Goal: Complete application form

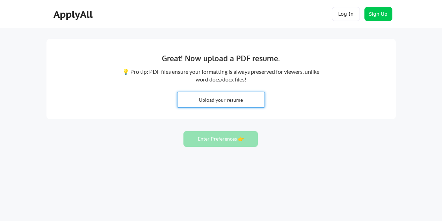
click at [210, 102] on input "file" at bounding box center [221, 99] width 87 height 15
click at [344, 18] on button "Log In" at bounding box center [346, 14] width 28 height 14
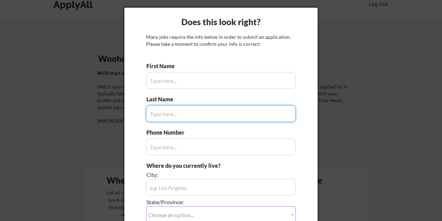
scroll to position [9, 0]
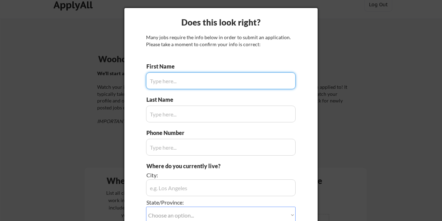
click at [197, 84] on input "input" at bounding box center [221, 80] width 150 height 17
type input "[PERSON_NAME]"
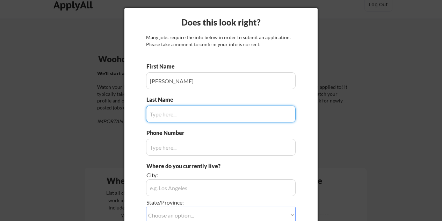
click at [194, 114] on input "input" at bounding box center [221, 114] width 150 height 17
type input "[PERSON_NAME]"
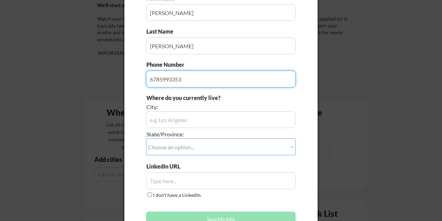
scroll to position [82, 0]
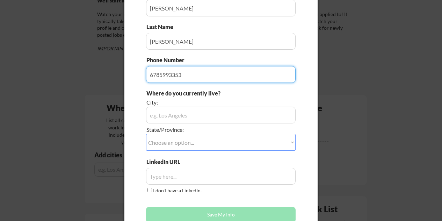
type input "6785993353"
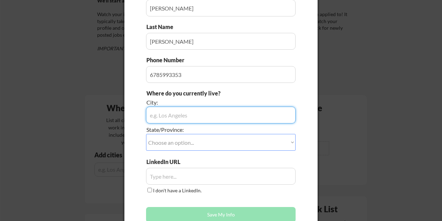
click at [194, 114] on input "input" at bounding box center [221, 115] width 150 height 17
type input "[US_STATE]"
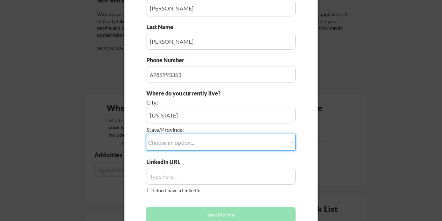
click at [187, 134] on select "Choose an option... Other/Not Applicable [US_STATE] [US_STATE] [GEOGRAPHIC_DATA…" at bounding box center [221, 142] width 150 height 17
select select ""[US_STATE]""
click at [146, 134] on select "Choose an option... Other/Not Applicable [US_STATE] [US_STATE] [GEOGRAPHIC_DATA…" at bounding box center [221, 142] width 150 height 17
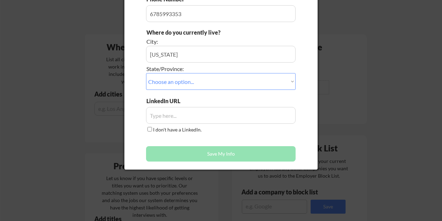
scroll to position [144, 0]
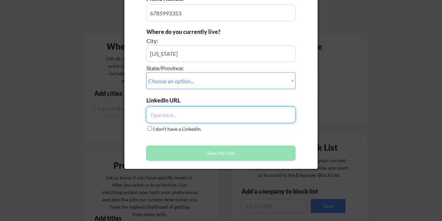
click at [181, 118] on input "input" at bounding box center [221, 114] width 150 height 17
paste input "[DOMAIN_NAME][URL]"
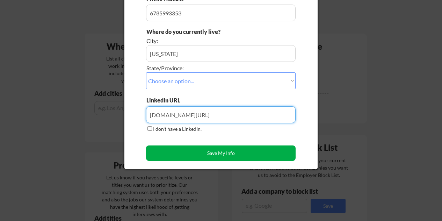
type input "[DOMAIN_NAME][URL]"
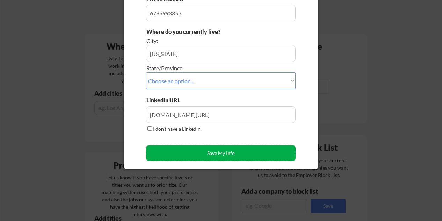
click at [189, 152] on button "Save My Info" at bounding box center [221, 152] width 150 height 15
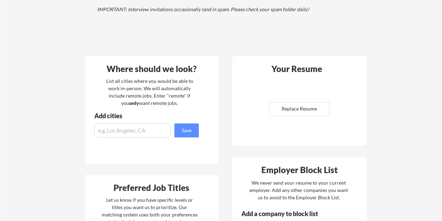
scroll to position [127, 0]
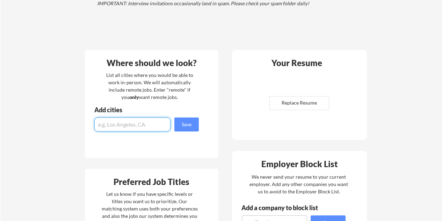
click at [155, 129] on input "input" at bounding box center [132, 124] width 76 height 14
type input "N"
type input "remote"
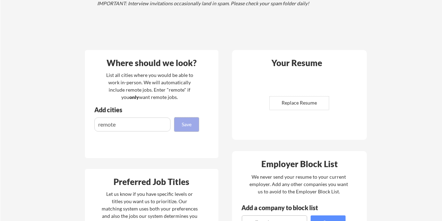
click at [192, 126] on button "Save" at bounding box center [186, 124] width 24 height 14
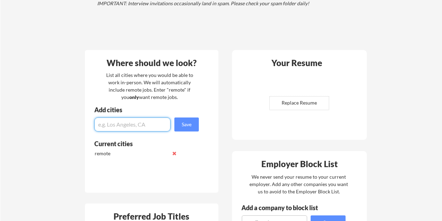
click at [139, 123] on input "input" at bounding box center [132, 124] width 76 height 14
click at [175, 155] on button at bounding box center [174, 153] width 5 height 5
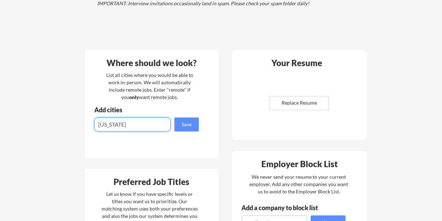
drag, startPoint x: 122, startPoint y: 124, endPoint x: 74, endPoint y: 121, distance: 47.6
click at [77, 124] on div "Your Dashboard Woohoo! You're ready to be applied! 🙌 We'll start applying you t…" at bounding box center [221, 200] width 442 height 598
type input "Remote"
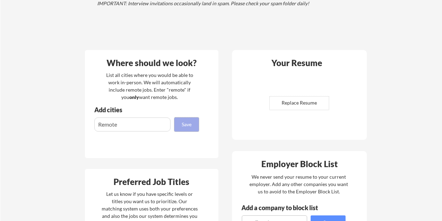
click at [189, 123] on button "Save" at bounding box center [186, 124] width 24 height 14
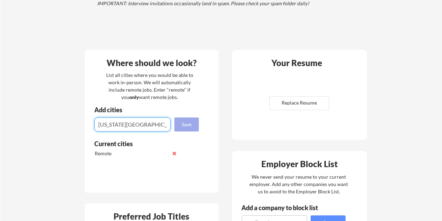
type input "[US_STATE][GEOGRAPHIC_DATA]"
click at [183, 125] on button "Save" at bounding box center [186, 124] width 24 height 14
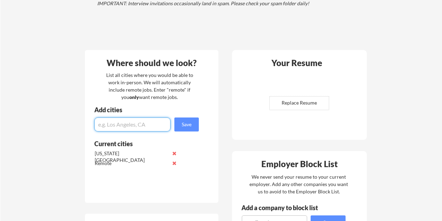
type input "Q"
type input "[US_STATE] D.C."
click at [190, 121] on button "Save" at bounding box center [186, 124] width 24 height 14
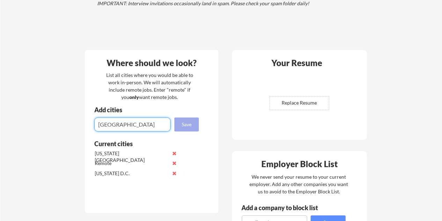
type input "[GEOGRAPHIC_DATA]"
click at [190, 121] on button "Save" at bounding box center [186, 124] width 24 height 14
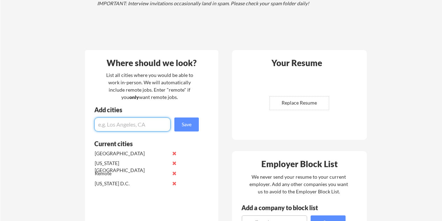
scroll to position [151, 0]
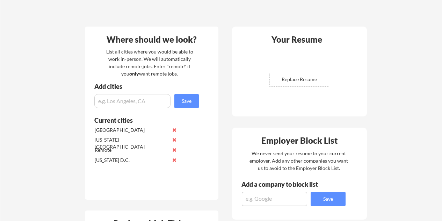
click at [153, 126] on div "[GEOGRAPHIC_DATA]" at bounding box center [137, 130] width 88 height 10
click at [147, 104] on input "input" at bounding box center [132, 101] width 76 height 14
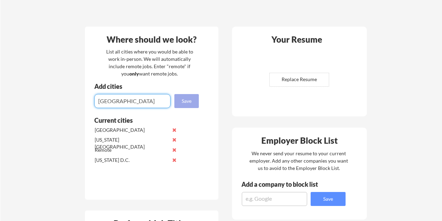
type input "[GEOGRAPHIC_DATA]"
click at [182, 102] on button "Save" at bounding box center [186, 101] width 24 height 14
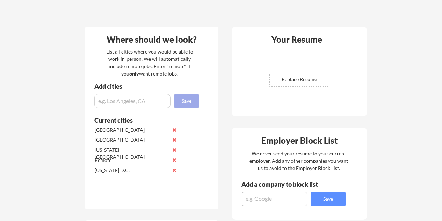
click at [182, 94] on button "Save" at bounding box center [186, 101] width 24 height 14
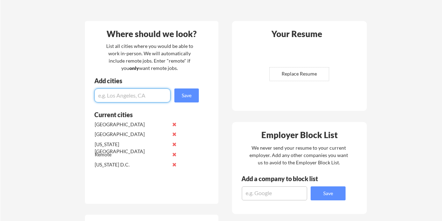
scroll to position [150, 0]
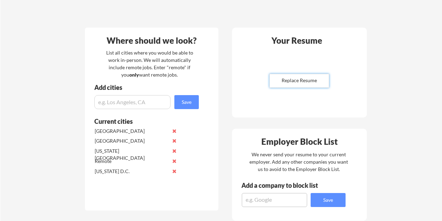
click at [303, 87] on input "file" at bounding box center [299, 80] width 59 height 13
type input "C:\fakepath\LeahResume 2025 (1).pdf"
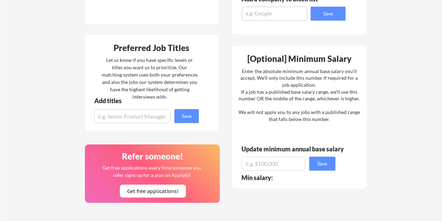
scroll to position [340, 0]
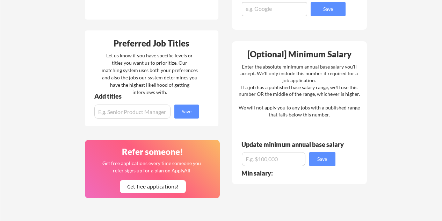
click at [153, 113] on input "input" at bounding box center [132, 111] width 76 height 14
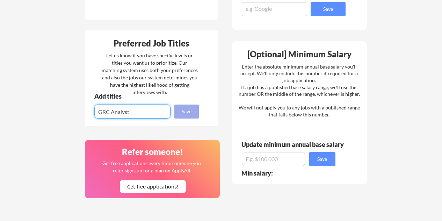
type input "GRC Analyst"
click at [187, 115] on button "Save" at bounding box center [186, 111] width 24 height 14
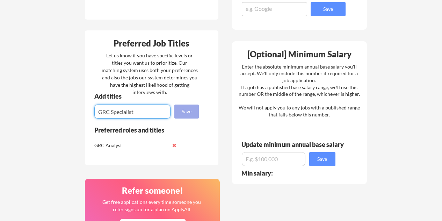
type input "GRC Specialist"
click at [187, 115] on button "Save" at bounding box center [186, 111] width 24 height 14
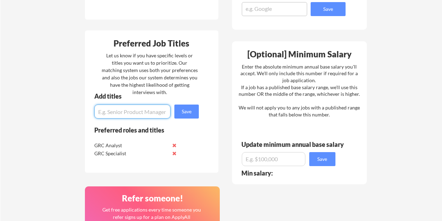
click at [158, 112] on input "input" at bounding box center [132, 111] width 76 height 14
click at [174, 147] on button at bounding box center [174, 145] width 5 height 5
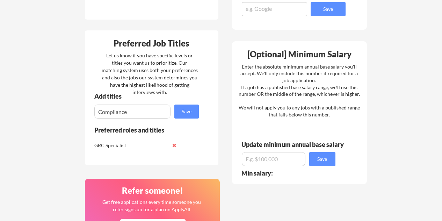
click at [174, 147] on button at bounding box center [174, 145] width 5 height 5
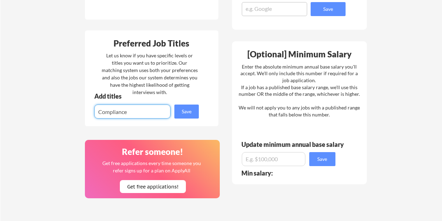
drag, startPoint x: 138, startPoint y: 108, endPoint x: 70, endPoint y: 107, distance: 68.1
click at [70, 107] on div "Your Dashboard Woohoo! You're ready to be applied! 🙌 We'll start applying you t…" at bounding box center [221, 7] width 442 height 638
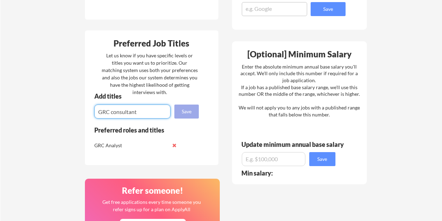
type input "GRC consultant"
click at [182, 111] on button "Save" at bounding box center [186, 111] width 24 height 14
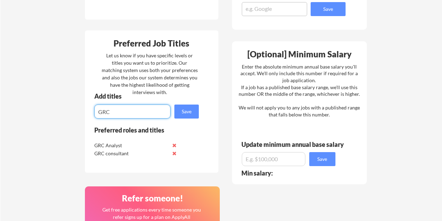
click at [149, 113] on input "input" at bounding box center [132, 111] width 76 height 14
type input "GRC Security Advisor"
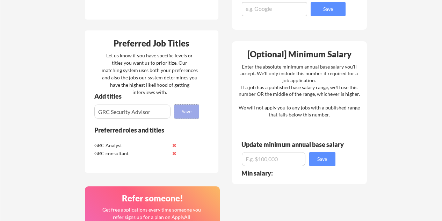
click at [183, 114] on button "Save" at bounding box center [186, 111] width 24 height 14
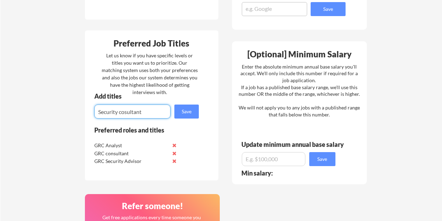
click at [99, 112] on input "input" at bounding box center [132, 111] width 76 height 14
click at [151, 113] on input "input" at bounding box center [132, 111] width 76 height 14
type input "GRC Security consultant"
click at [196, 115] on button "Save" at bounding box center [186, 111] width 24 height 14
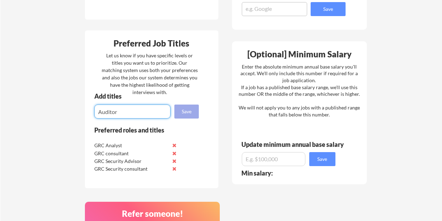
type input "Auditor"
click at [190, 108] on button "Save" at bounding box center [186, 111] width 24 height 14
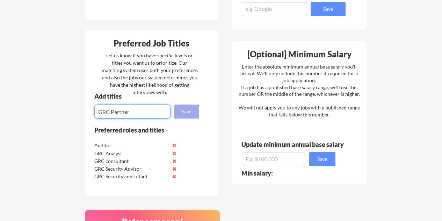
type input "GRC Partner"
click at [190, 109] on button "Save" at bounding box center [186, 111] width 24 height 14
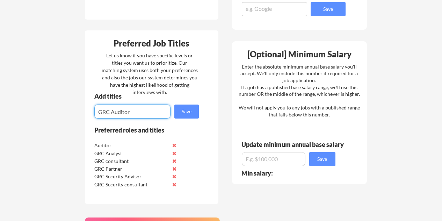
type input "GRC Auditor"
click at [174, 145] on button at bounding box center [174, 145] width 5 height 5
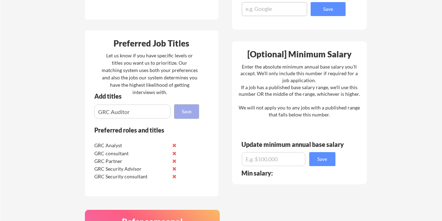
click at [182, 107] on button "Save" at bounding box center [186, 111] width 24 height 14
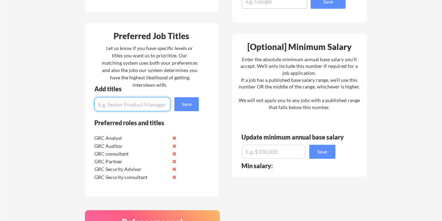
scroll to position [352, 0]
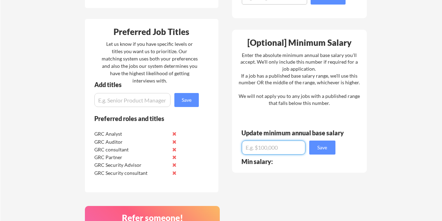
click at [273, 145] on input "input" at bounding box center [274, 147] width 64 height 14
type input "$100,000"
click at [325, 151] on button "Save" at bounding box center [322, 147] width 26 height 14
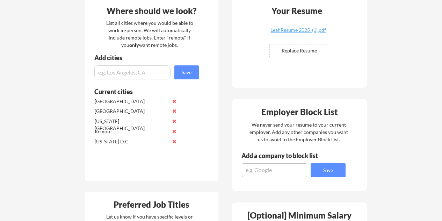
scroll to position [191, 0]
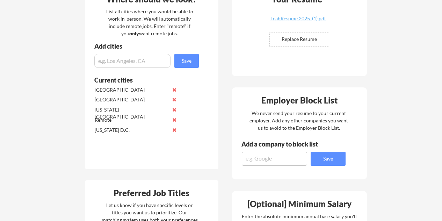
click at [274, 152] on textarea at bounding box center [274, 159] width 65 height 14
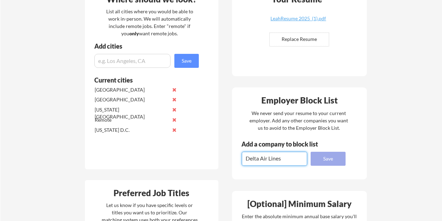
type textarea "Delta Air Lines"
click at [332, 162] on button "Save" at bounding box center [328, 159] width 35 height 14
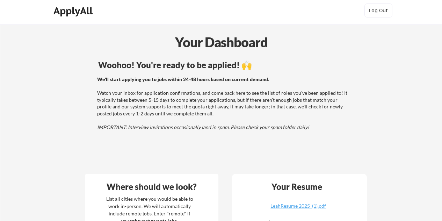
scroll to position [0, 0]
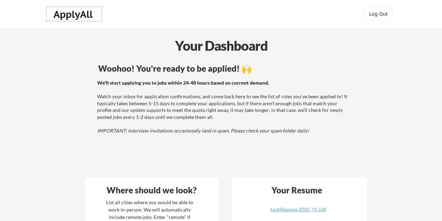
click at [84, 13] on div "ApplyAll" at bounding box center [73, 14] width 41 height 12
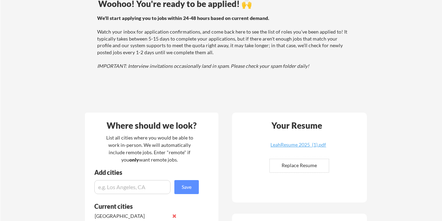
scroll to position [5, 0]
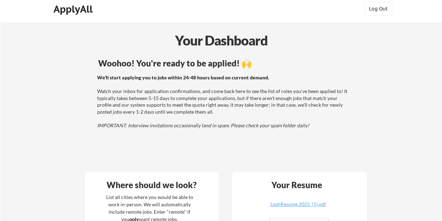
click at [82, 7] on div "ApplyAll" at bounding box center [73, 9] width 41 height 12
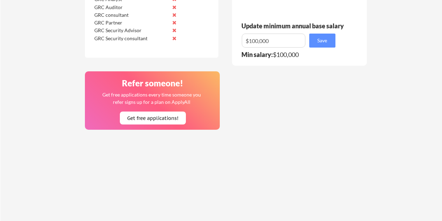
scroll to position [488, 0]
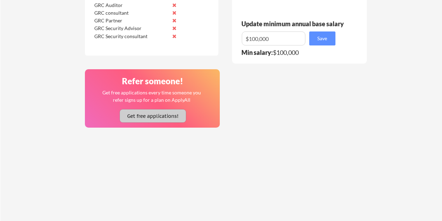
click at [133, 118] on button "Get free applications!" at bounding box center [153, 115] width 66 height 13
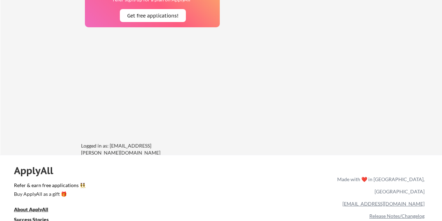
scroll to position [635, 0]
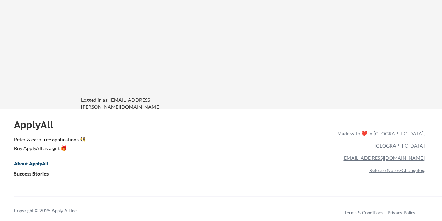
click at [46, 160] on link "About ApplyAll" at bounding box center [36, 164] width 44 height 9
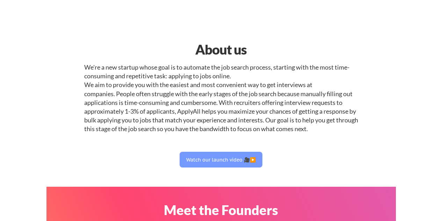
select select ""it_security""
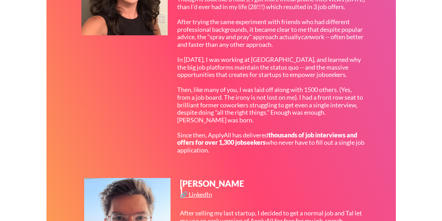
scroll to position [287, 0]
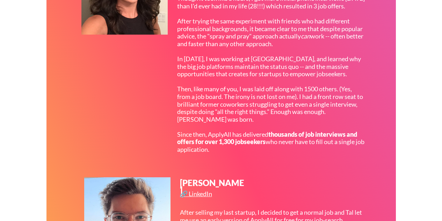
drag, startPoint x: 229, startPoint y: 161, endPoint x: 211, endPoint y: 155, distance: 18.5
click at [211, 153] on div "In 2017, on a rainy day in San Francisco, I decided to mass apply to 400+ tech …" at bounding box center [271, 67] width 188 height 174
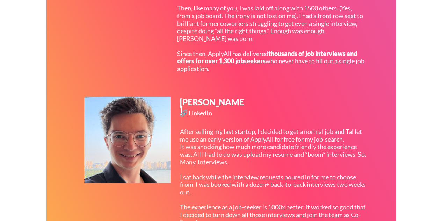
scroll to position [368, 0]
click at [285, 88] on div "Meet the Founders Tal Flanchraych 🔗 LinkedIn In 2017, on a rainy day in San Fra…" at bounding box center [220, 35] width 349 height 435
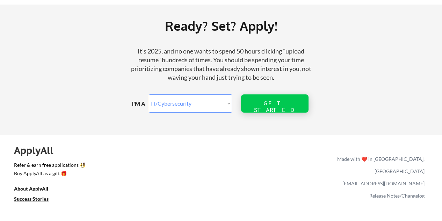
scroll to position [839, 0]
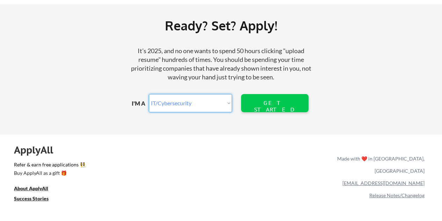
click at [218, 99] on select "Marketer Software Engineering Product Management Customer Success Sales UI/UX/P…" at bounding box center [190, 103] width 83 height 18
click at [149, 94] on select "Marketer Software Engineering Product Management Customer Success Sales UI/UX/P…" at bounding box center [190, 103] width 83 height 18
click at [202, 59] on div "It's 2025, and no one wants to spend 50 hours clicking "upload resume" hundreds…" at bounding box center [221, 63] width 187 height 35
click at [286, 103] on div "GET STARTED" at bounding box center [274, 106] width 45 height 13
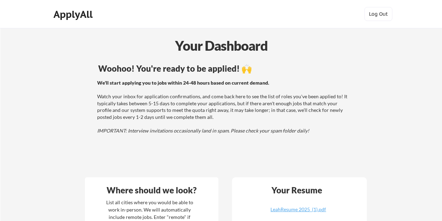
click at [212, 75] on div "Woohoo! You're ready to be applied! 🙌" at bounding box center [224, 69] width 280 height 11
click at [341, 93] on div "We'll start applying you to jobs within 24-48 hours based on current demand. Wa…" at bounding box center [223, 106] width 252 height 55
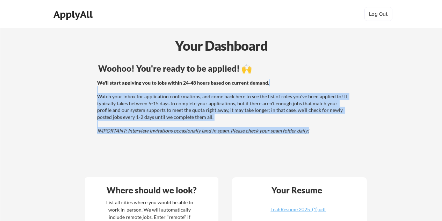
drag, startPoint x: 340, startPoint y: 93, endPoint x: 322, endPoint y: 129, distance: 40.2
click at [322, 129] on div "We'll start applying you to jobs within 24-48 hours based on current demand. Wa…" at bounding box center [223, 106] width 252 height 55
